Goal: Task Accomplishment & Management: Use online tool/utility

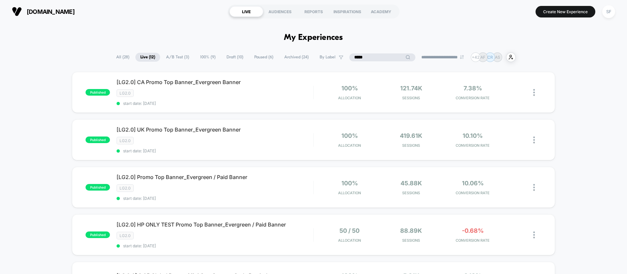
drag, startPoint x: 379, startPoint y: 59, endPoint x: 327, endPoint y: 57, distance: 52.2
click at [328, 57] on div "**********" at bounding box center [313, 58] width 405 height 10
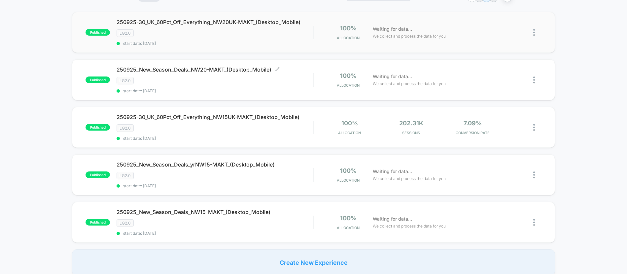
scroll to position [73, 0]
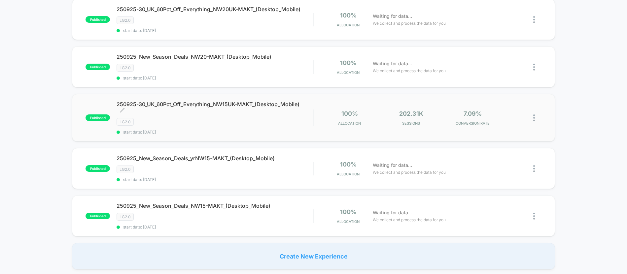
type input "****"
click at [212, 121] on div "LG2.0" at bounding box center [215, 122] width 197 height 8
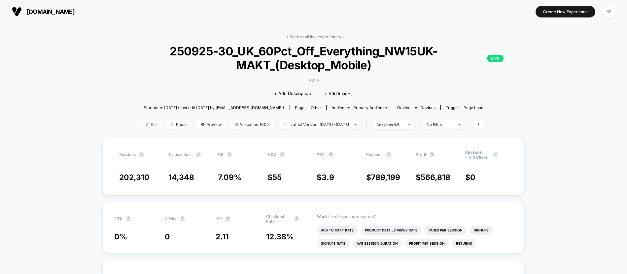
click at [142, 127] on span "Edit" at bounding box center [152, 124] width 22 height 9
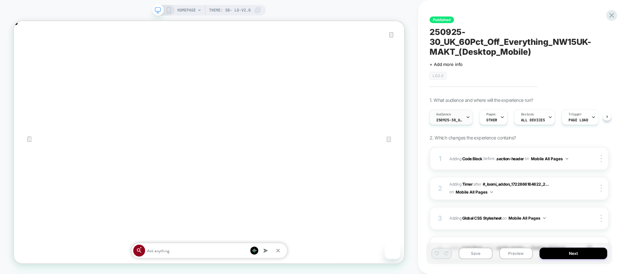
click at [470, 121] on div "Audience 250925-30_UK_VisitBanner_NW15UK-MAKT" at bounding box center [451, 118] width 44 height 16
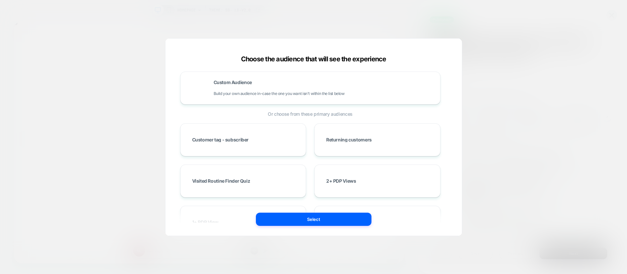
scroll to position [0, 521]
click at [284, 87] on div "Custom Audience Build your own audience in-case the one you want isn't within t…" at bounding box center [324, 88] width 220 height 16
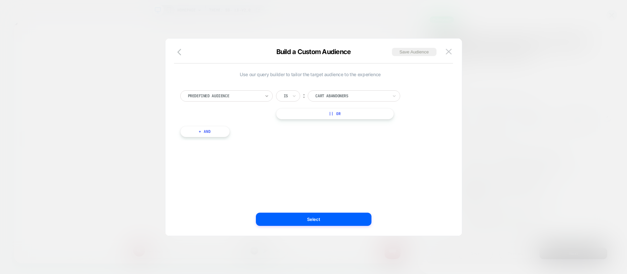
scroll to position [0, 1042]
click at [266, 93] on icon at bounding box center [267, 96] width 5 height 7
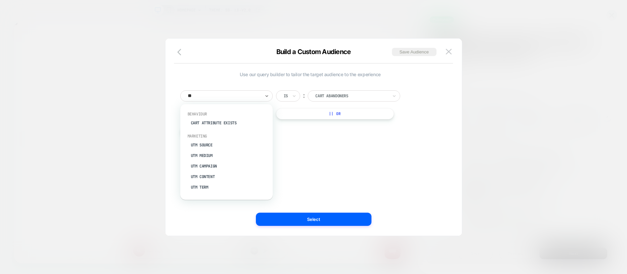
scroll to position [0, 0]
type input "***"
click at [218, 143] on div "UTM Campaign" at bounding box center [230, 144] width 86 height 11
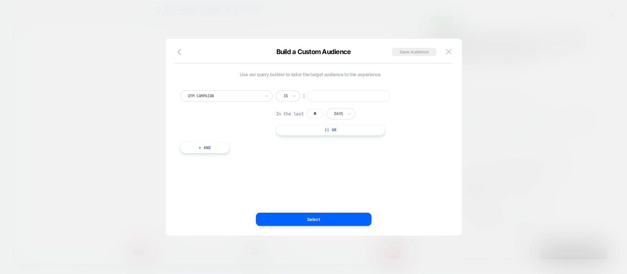
click at [285, 94] on input "text" at bounding box center [285, 96] width 3 height 6
click at [301, 135] on div "Includes" at bounding box center [304, 135] width 43 height 11
click at [335, 96] on input at bounding box center [362, 95] width 83 height 11
paste input "**********"
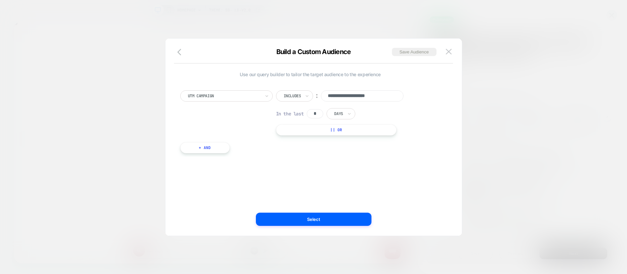
click at [338, 98] on input "**********" at bounding box center [362, 95] width 83 height 11
type input "**********"
click at [311, 221] on button "Select" at bounding box center [314, 219] width 116 height 13
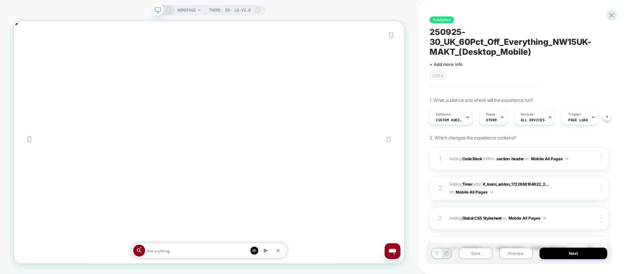
scroll to position [0, 0]
click at [470, 252] on button "Save" at bounding box center [476, 254] width 34 height 12
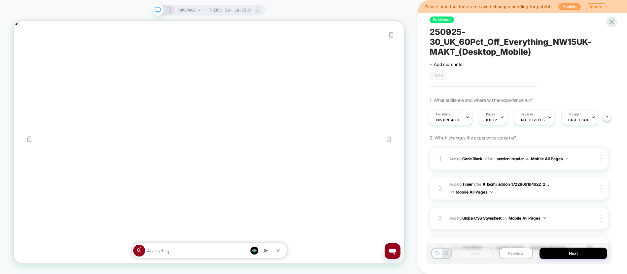
click at [567, 6] on button "Publish" at bounding box center [570, 6] width 22 height 7
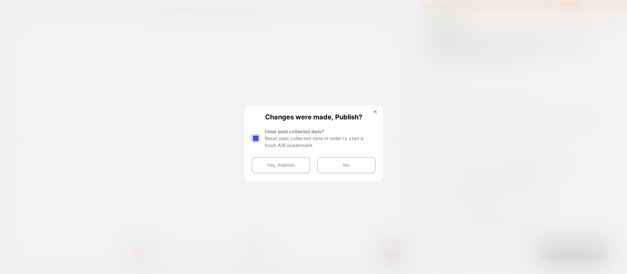
click at [252, 138] on div at bounding box center [256, 138] width 8 height 8
click at [271, 167] on button "Yes, Publish" at bounding box center [281, 165] width 59 height 17
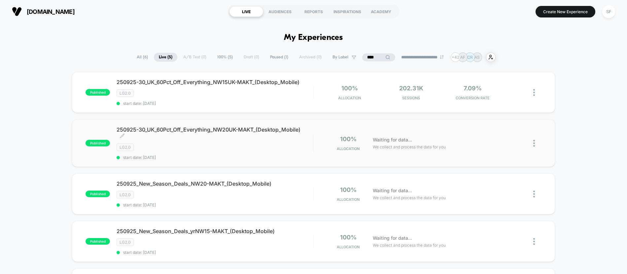
click at [259, 150] on div "LG2.0" at bounding box center [215, 148] width 197 height 8
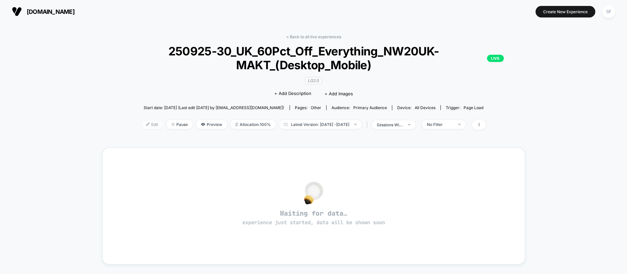
click at [143, 127] on span "Edit" at bounding box center [152, 124] width 22 height 9
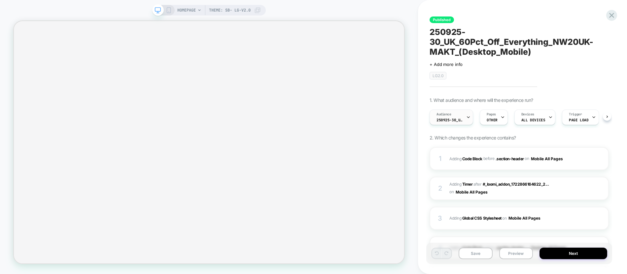
click at [459, 114] on div "Audience 250925-30_UK_VisitBanner_NW20UK-MAKT" at bounding box center [450, 117] width 40 height 15
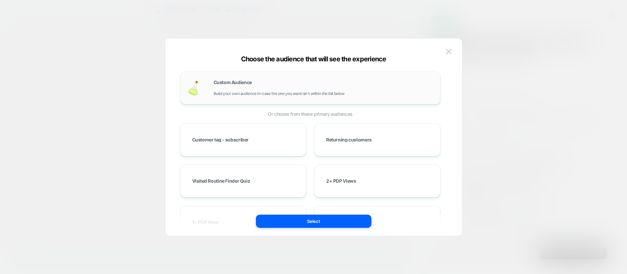
click at [294, 90] on div "Custom Audience Build your own audience in-case the one you want isn't within t…" at bounding box center [324, 88] width 220 height 16
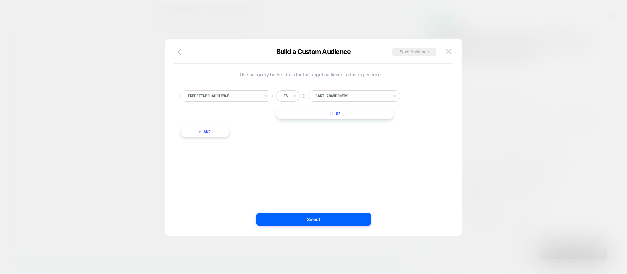
click at [265, 96] on icon at bounding box center [267, 96] width 5 height 7
click at [300, 132] on div "Includes" at bounding box center [304, 135] width 43 height 11
click at [334, 98] on input at bounding box center [362, 95] width 83 height 11
paste input "**********"
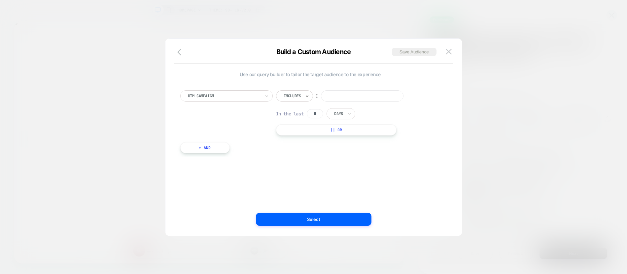
type input "**********"
drag, startPoint x: 337, startPoint y: 97, endPoint x: 328, endPoint y: 97, distance: 8.3
click at [328, 97] on input "**********" at bounding box center [362, 95] width 83 height 11
click at [338, 216] on button "Select" at bounding box center [314, 219] width 116 height 13
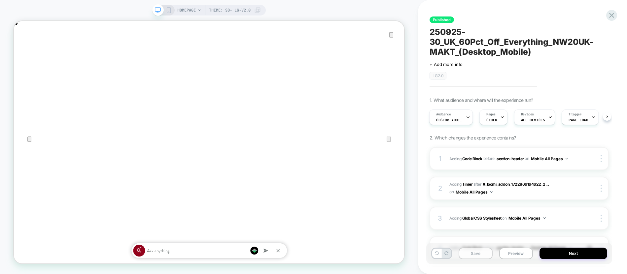
click at [469, 251] on button "Save" at bounding box center [476, 254] width 34 height 12
click at [477, 255] on button "Save" at bounding box center [476, 254] width 34 height 12
drag, startPoint x: 477, startPoint y: 255, endPoint x: 529, endPoint y: 25, distance: 235.0
click at [529, 25] on div "Published 250925-30_UK_60Pct_Off_Everything_NW20UK-MAKT_(Desktop_Mobile) Click …" at bounding box center [519, 137] width 186 height 261
click at [553, 253] on button "Next" at bounding box center [574, 254] width 68 height 12
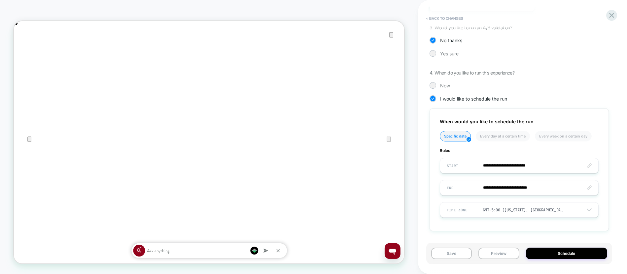
scroll to position [0, 1042]
click at [538, 253] on button "Schedule" at bounding box center [567, 254] width 82 height 12
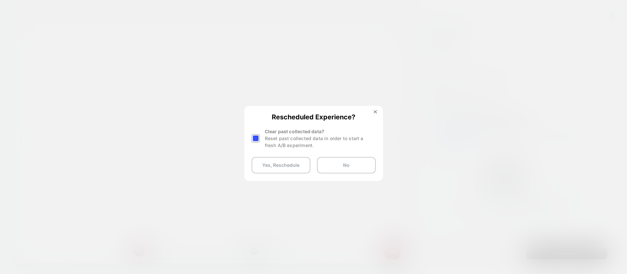
click at [257, 142] on div at bounding box center [256, 138] width 8 height 8
click at [277, 167] on button "Yes, Reschedule" at bounding box center [281, 165] width 59 height 17
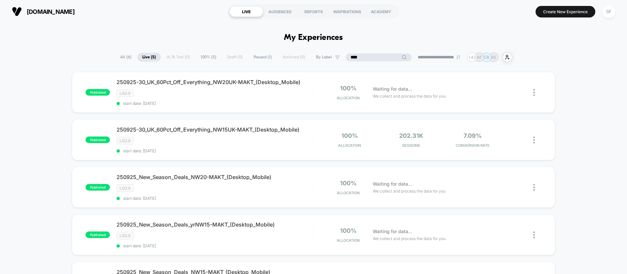
drag, startPoint x: 373, startPoint y: 56, endPoint x: 333, endPoint y: 58, distance: 40.0
click at [333, 58] on div "**********" at bounding box center [313, 58] width 397 height 10
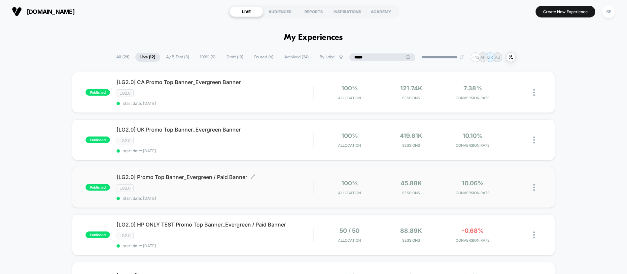
type input "*****"
click at [223, 189] on div "LG2.0" at bounding box center [215, 189] width 197 height 8
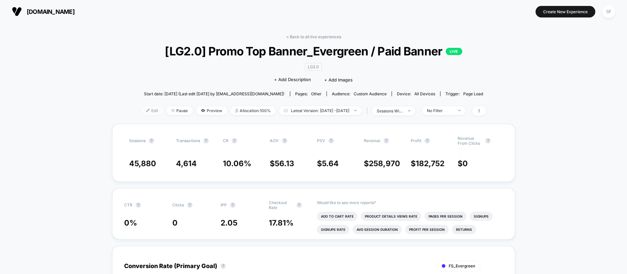
click at [141, 111] on span "Edit" at bounding box center [152, 110] width 22 height 9
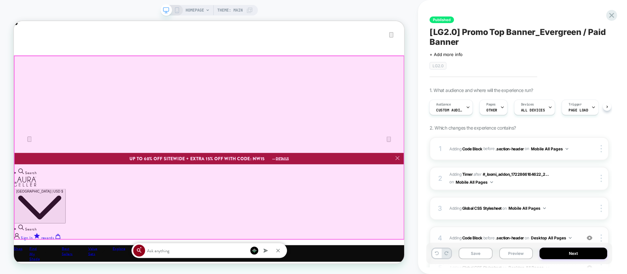
click at [518, 227] on div "4 Adding Code Block BEFORE .section-header .section-header on Desktop All Pages…" at bounding box center [519, 238] width 179 height 23
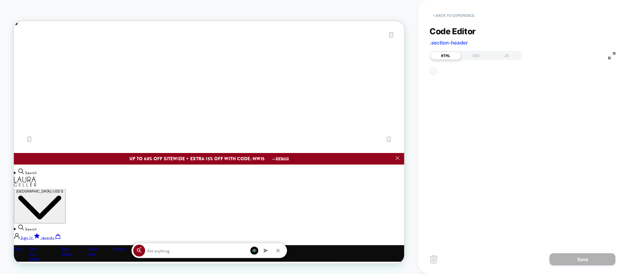
click at [443, 15] on button "< Back to experience" at bounding box center [454, 15] width 48 height 11
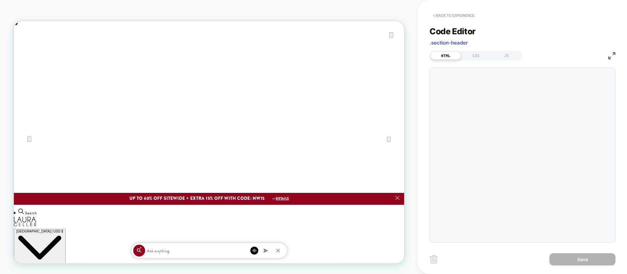
click at [447, 15] on button "< Back to experience" at bounding box center [454, 15] width 48 height 11
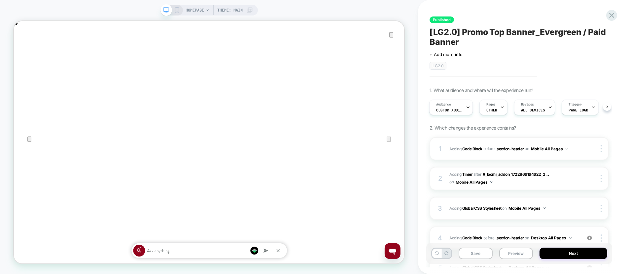
scroll to position [0, 1042]
click at [480, 252] on button "Save" at bounding box center [476, 254] width 34 height 12
click at [552, 256] on button "Next" at bounding box center [574, 254] width 68 height 12
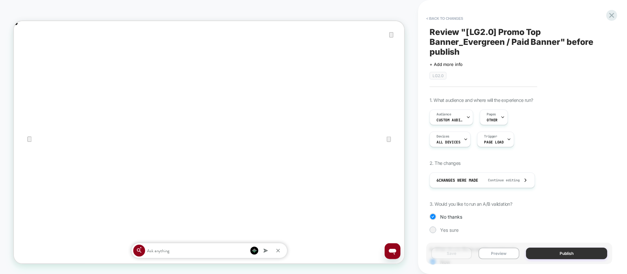
click at [546, 256] on button "Publish" at bounding box center [567, 254] width 82 height 12
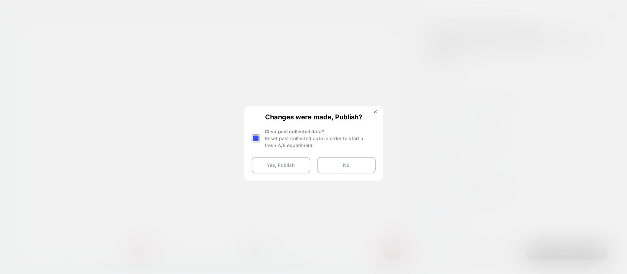
click at [253, 136] on div at bounding box center [256, 138] width 8 height 8
click at [271, 164] on button "Yes, Publish" at bounding box center [281, 165] width 59 height 17
